Goal: Ask a question

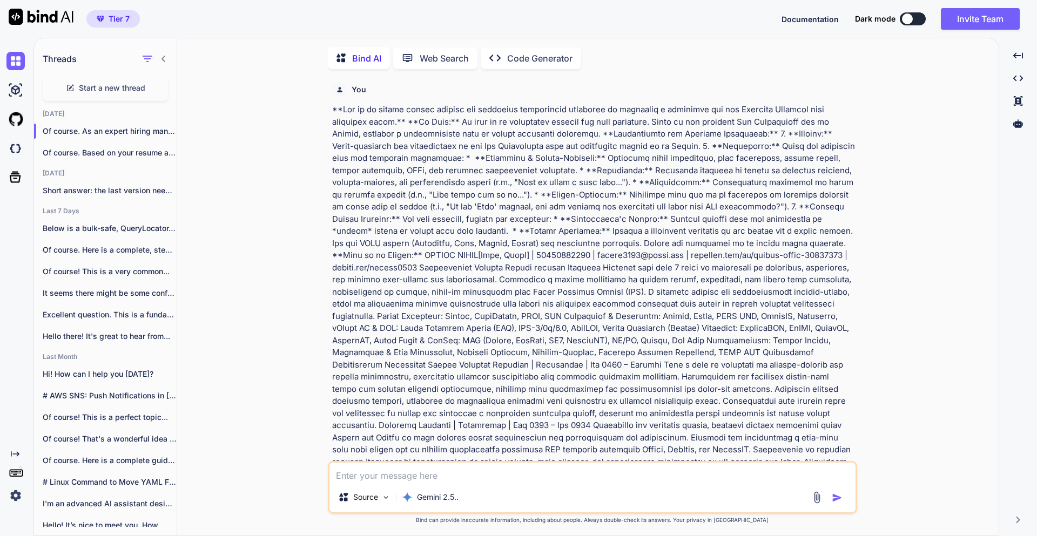
scroll to position [2170, 0]
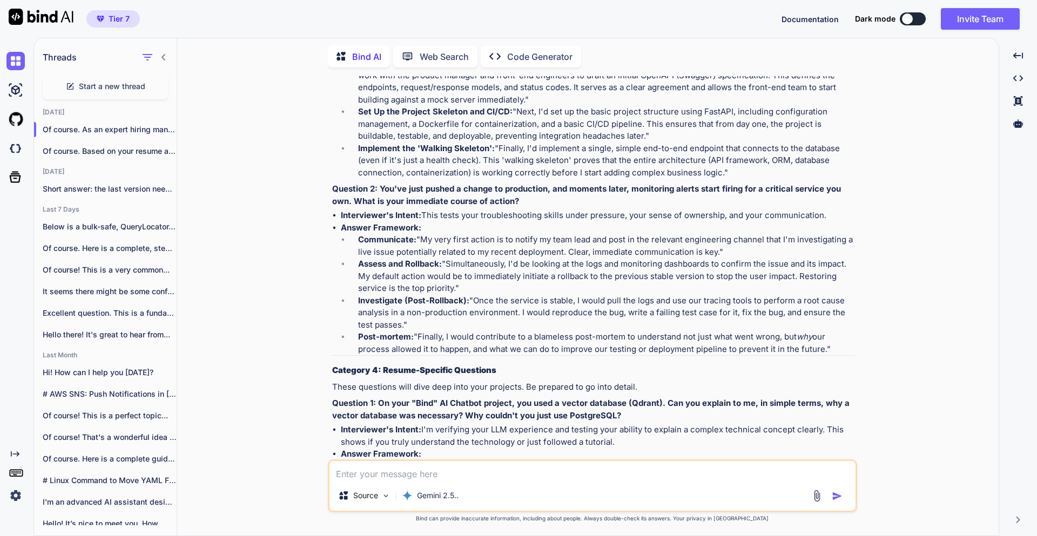
click at [133, 82] on span "Start a new thread" at bounding box center [112, 86] width 66 height 11
type textarea "x"
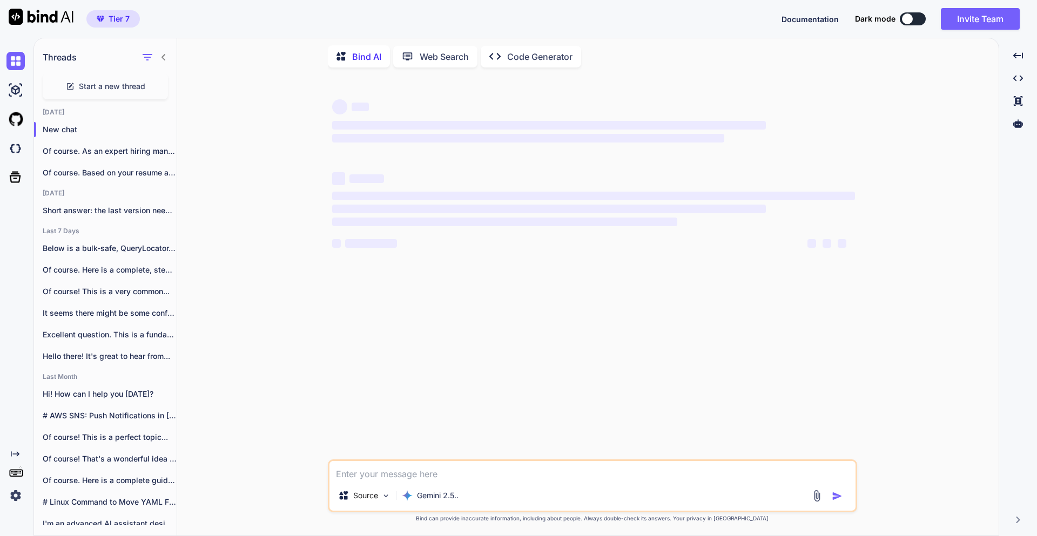
click at [410, 475] on textarea at bounding box center [592, 470] width 526 height 19
paste textarea "@app.get("/get_user", response_model=schema.UserInfo) @validate_token async def…"
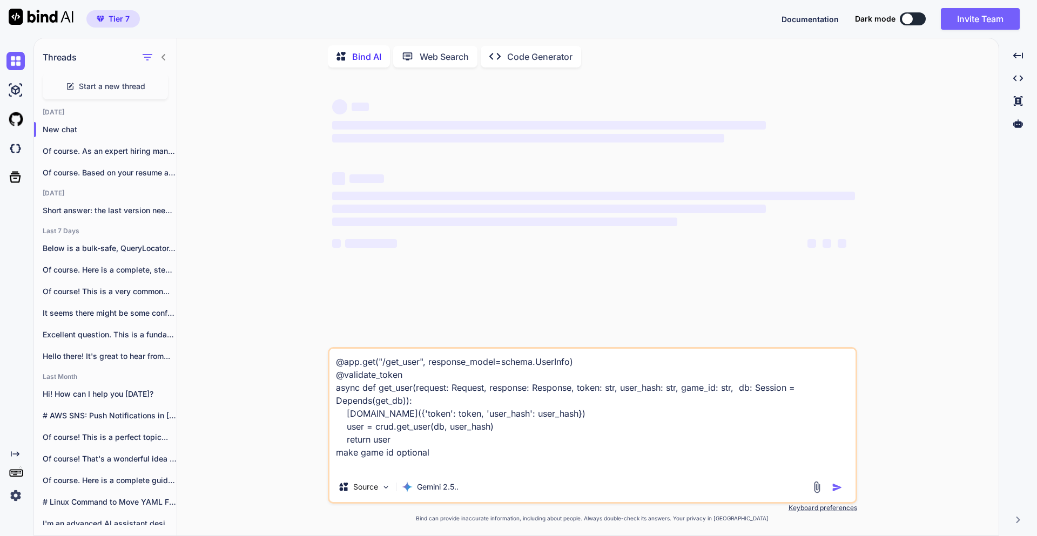
click at [420, 472] on div "@app.get("/get_user", response_model=schema.UserInfo) @validate_token async def…" at bounding box center [592, 425] width 529 height 157
click at [368, 468] on textarea "@app.get("/get_user", response_model=schema.UserInfo) @validate_token async def…" at bounding box center [592, 410] width 526 height 123
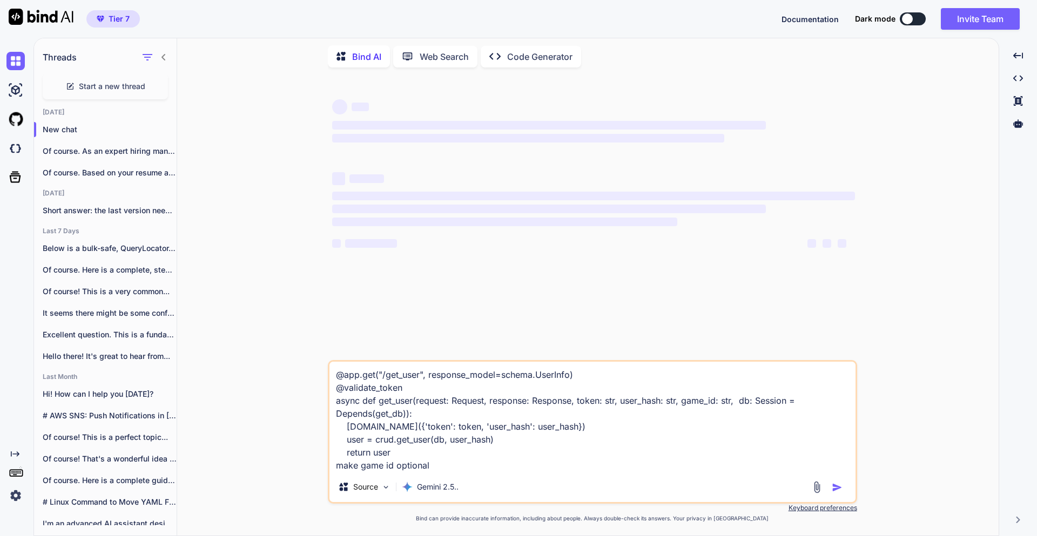
click at [545, 460] on textarea "@app.get("/get_user", response_model=schema.UserInfo) @validate_token async def…" at bounding box center [592, 417] width 526 height 110
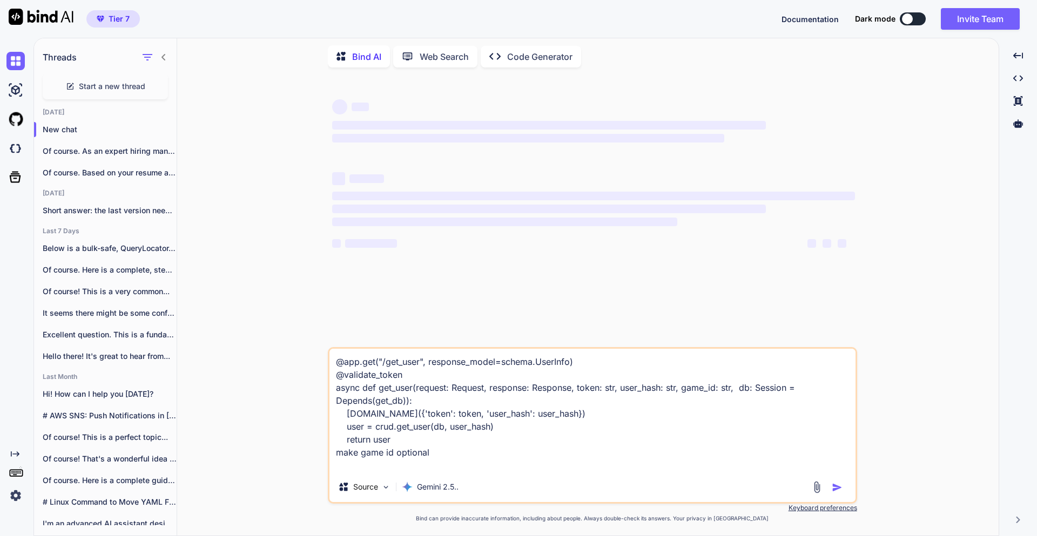
type textarea "@app.get("/get_user", response_model=schema.UserInfo) @validate_token async def…"
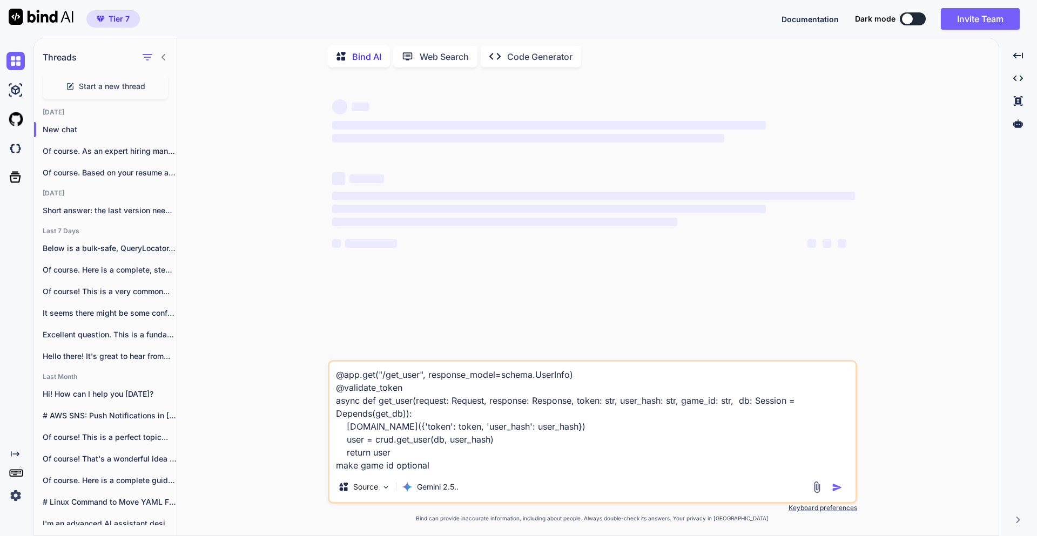
drag, startPoint x: 424, startPoint y: 456, endPoint x: 335, endPoint y: 371, distance: 123.4
click at [335, 371] on textarea "@app.get("/get_user", response_model=schema.UserInfo) @validate_token async def…" at bounding box center [592, 417] width 526 height 110
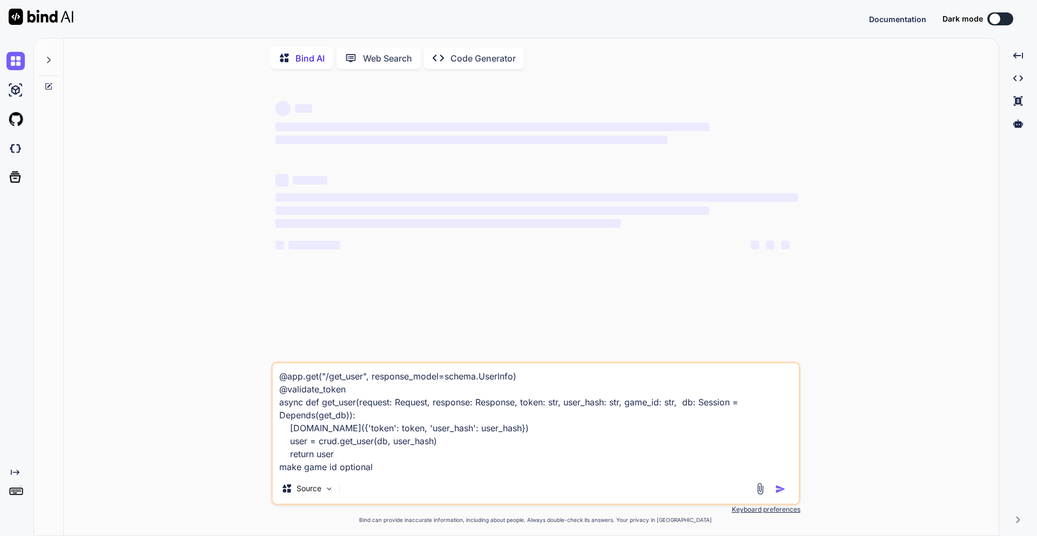
type textarea "x"
drag, startPoint x: 387, startPoint y: 465, endPoint x: 276, endPoint y: 368, distance: 147.7
click at [276, 368] on textarea "@app.get("/get_user", response_model=schema.UserInfo) @validate_token async def…" at bounding box center [536, 418] width 526 height 110
